Goal: Task Accomplishment & Management: Complete application form

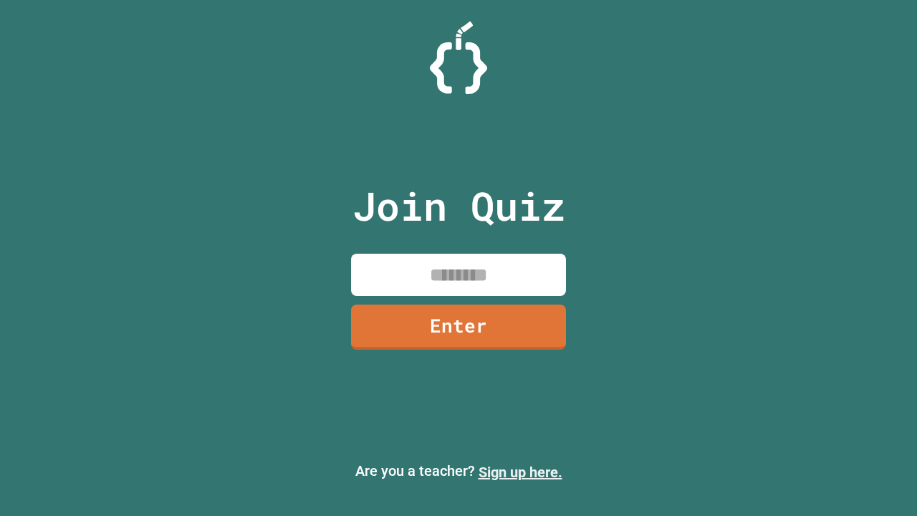
click at [520, 472] on link "Sign up here." at bounding box center [520, 471] width 84 height 17
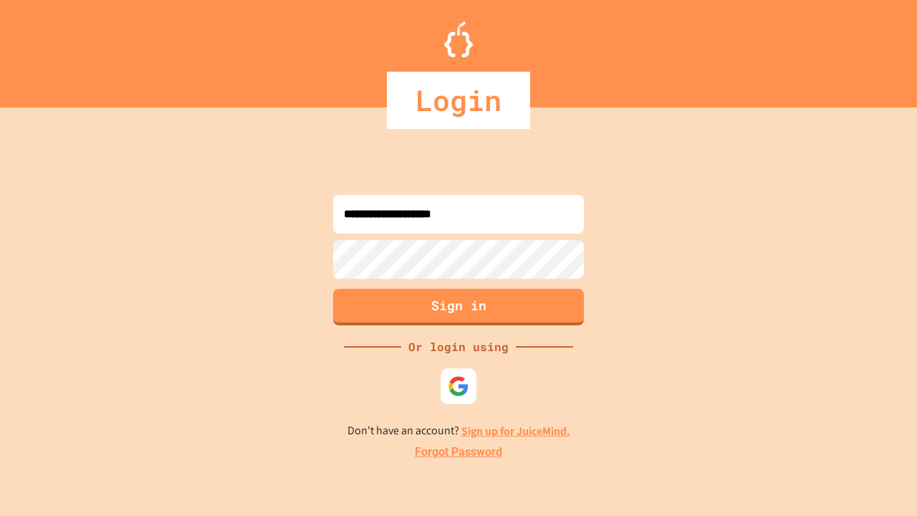
type input "**********"
